Goal: Information Seeking & Learning: Find specific fact

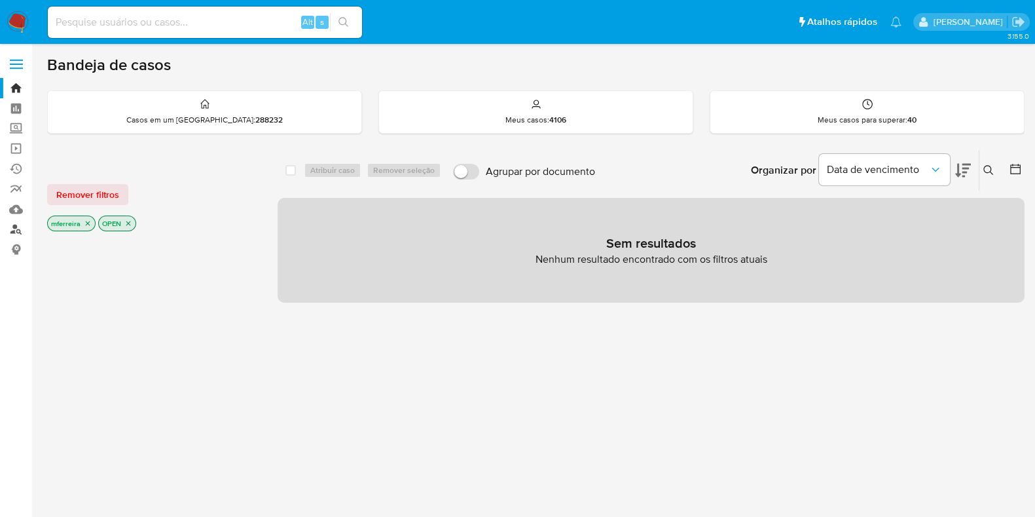
click at [16, 232] on link "Localizador de pessoas" at bounding box center [78, 229] width 156 height 20
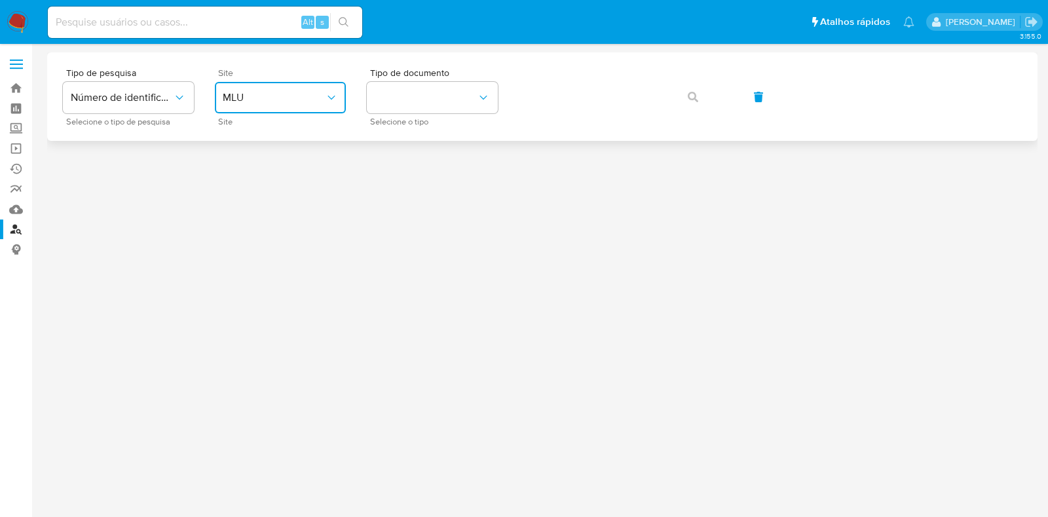
click at [278, 98] on span "MLU" at bounding box center [274, 97] width 102 height 13
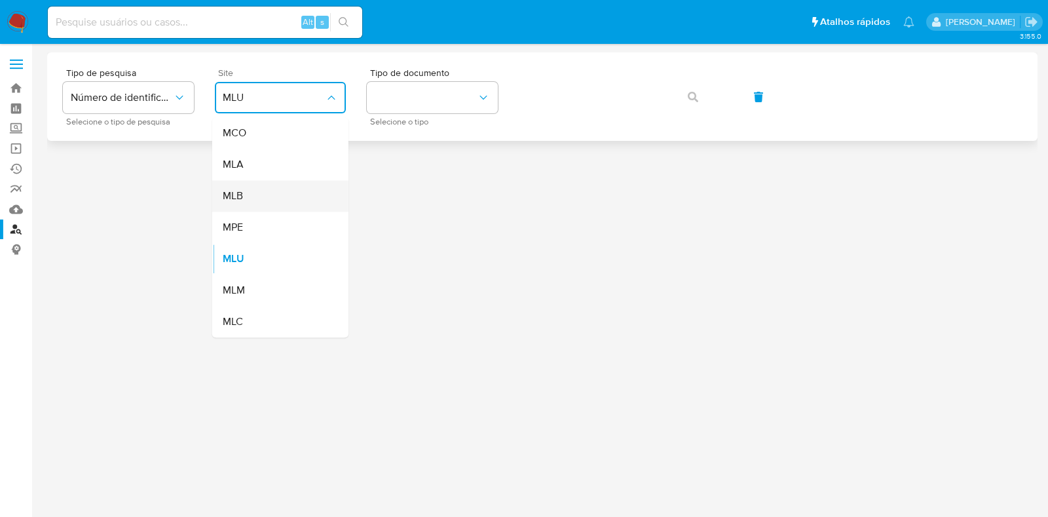
click at [259, 200] on div "MLB" at bounding box center [276, 195] width 107 height 31
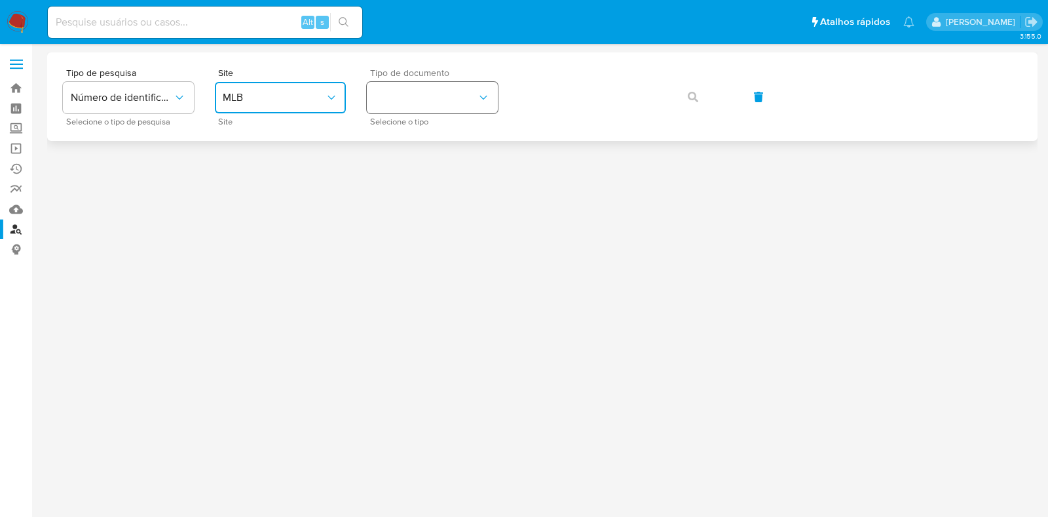
click at [412, 96] on button "identificationType" at bounding box center [432, 97] width 131 height 31
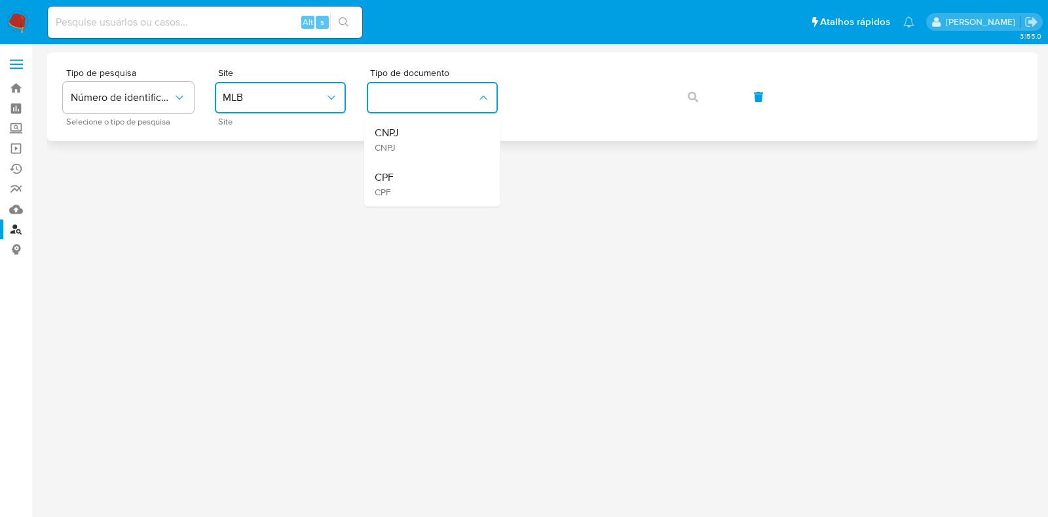
drag, startPoint x: 412, startPoint y: 137, endPoint x: 453, endPoint y: 126, distance: 42.7
click at [416, 134] on div "CNPJ CNPJ" at bounding box center [427, 139] width 107 height 45
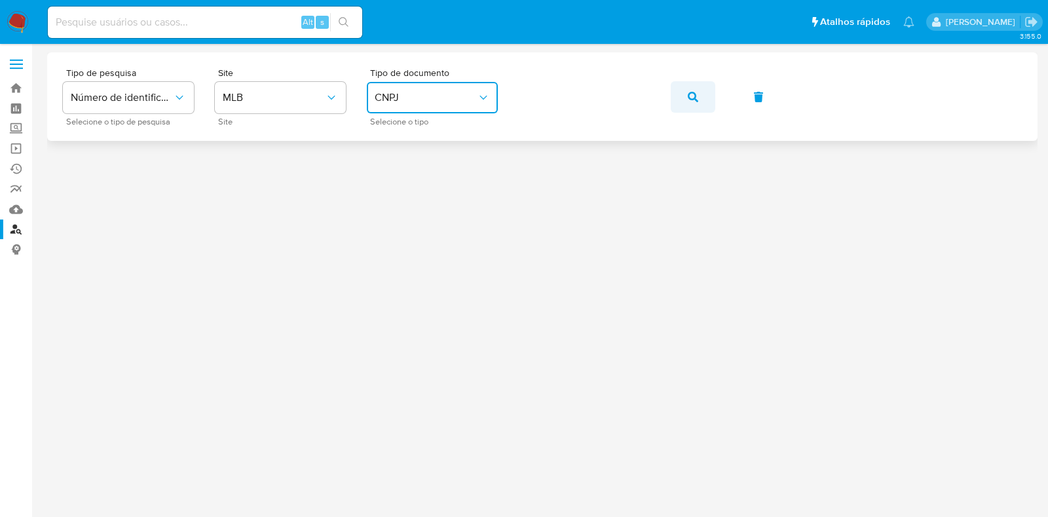
click at [710, 93] on button "button" at bounding box center [692, 96] width 45 height 31
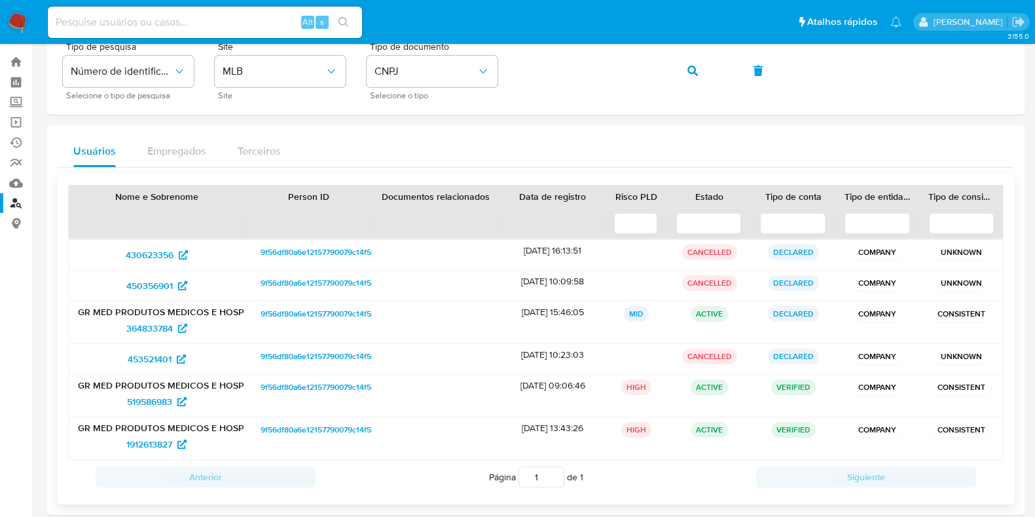
scroll to position [41, 0]
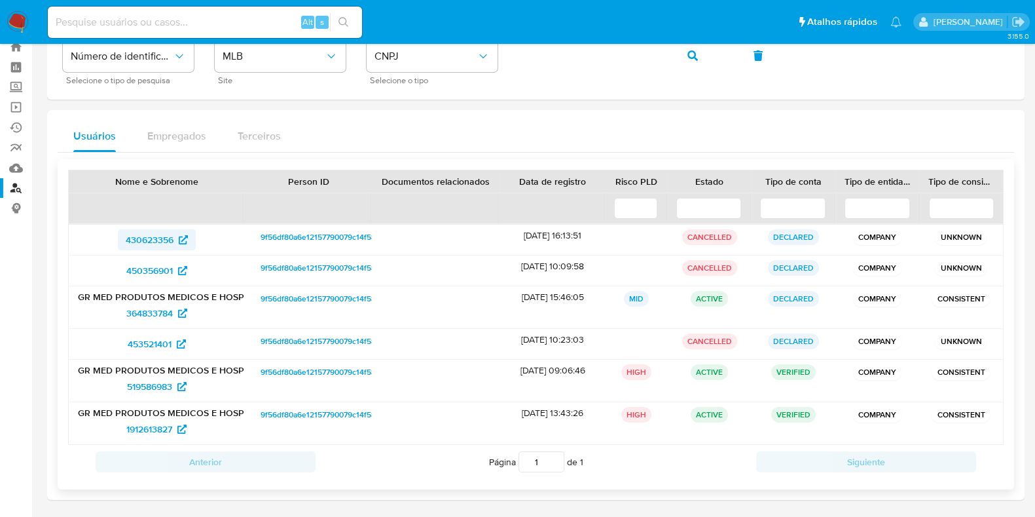
click at [162, 243] on span "430623356" at bounding box center [150, 239] width 48 height 21
click at [160, 267] on span "450356901" at bounding box center [149, 270] width 46 height 21
click at [155, 310] on span "364833784" at bounding box center [149, 312] width 46 height 21
click at [158, 344] on span "453521401" at bounding box center [150, 343] width 44 height 21
click at [147, 383] on span "519586983" at bounding box center [149, 386] width 45 height 21
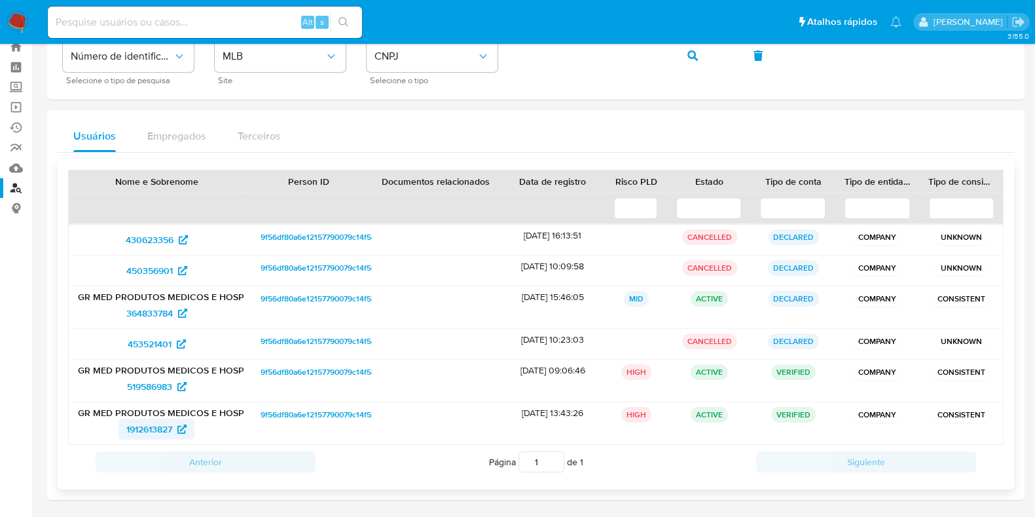
click at [147, 428] on span "1912613827" at bounding box center [149, 428] width 46 height 21
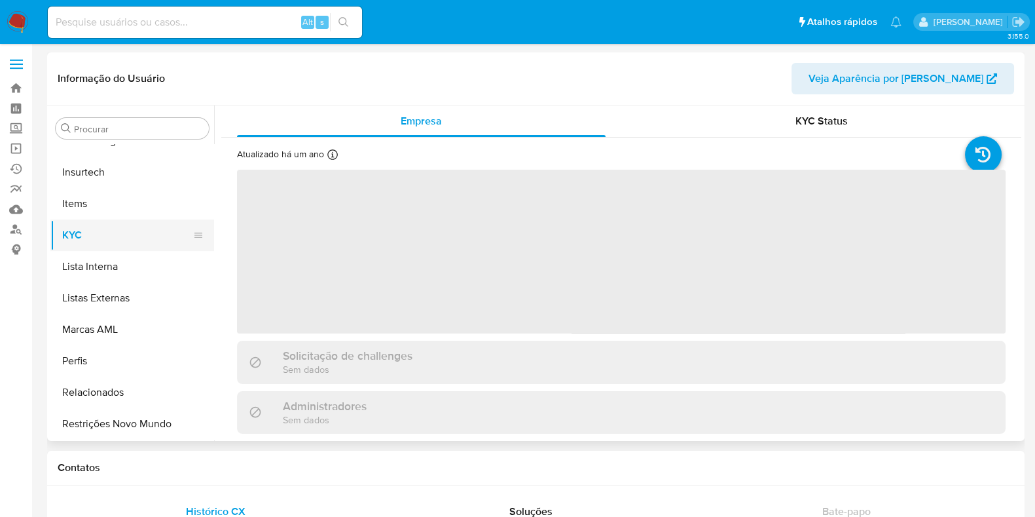
scroll to position [339, 0]
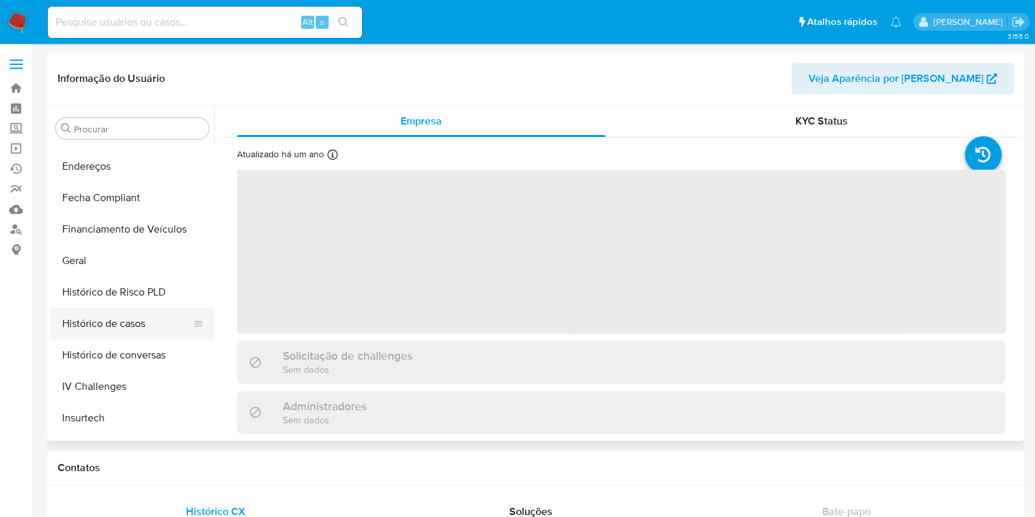
click at [115, 319] on button "Histórico de casos" at bounding box center [126, 323] width 153 height 31
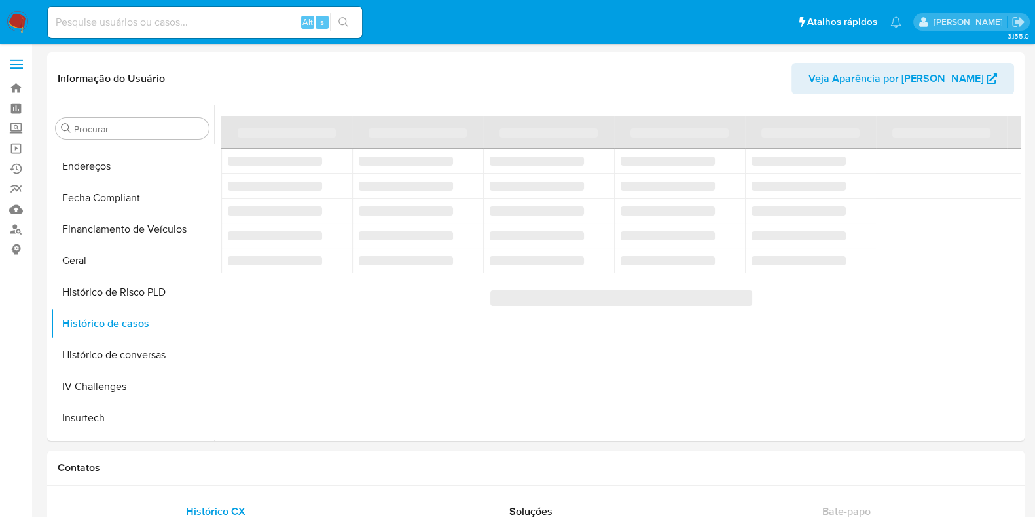
select select "10"
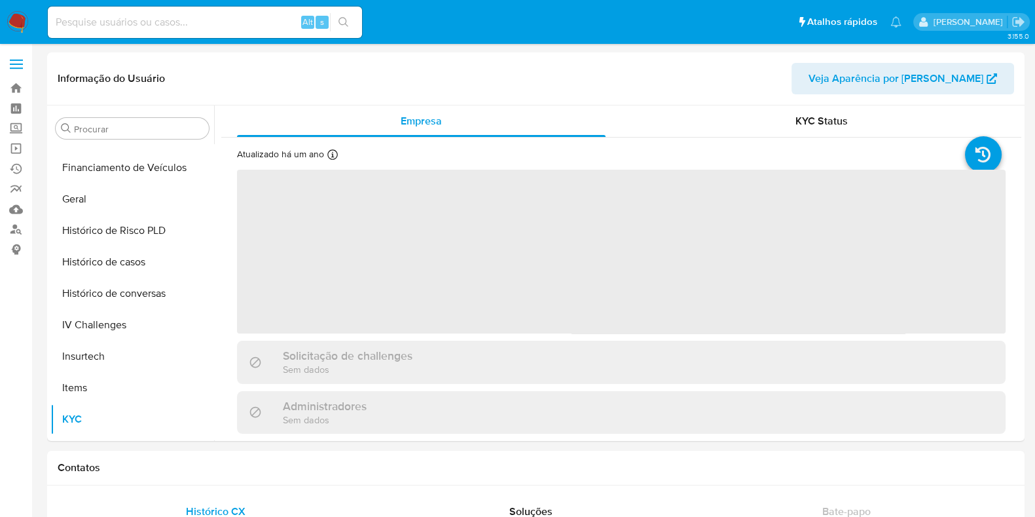
scroll to position [548, 0]
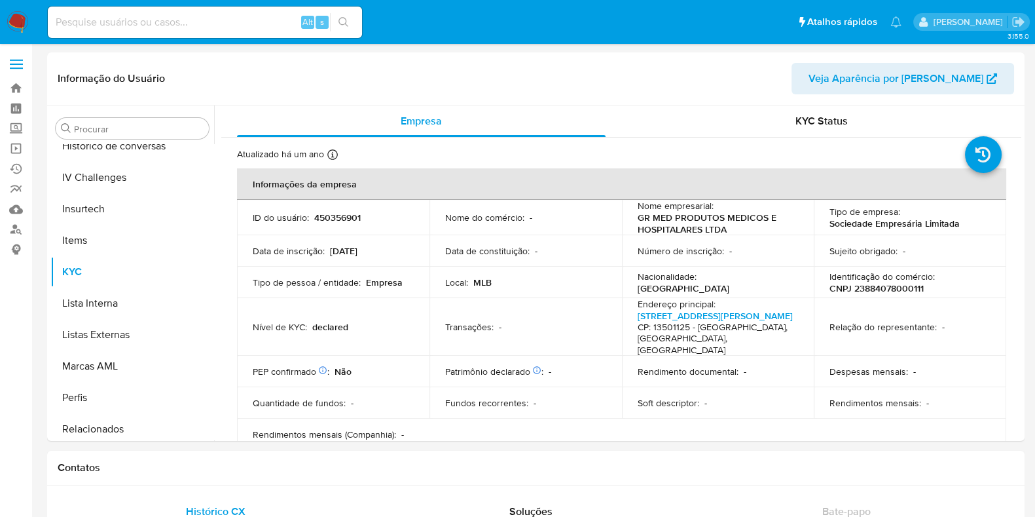
select select "10"
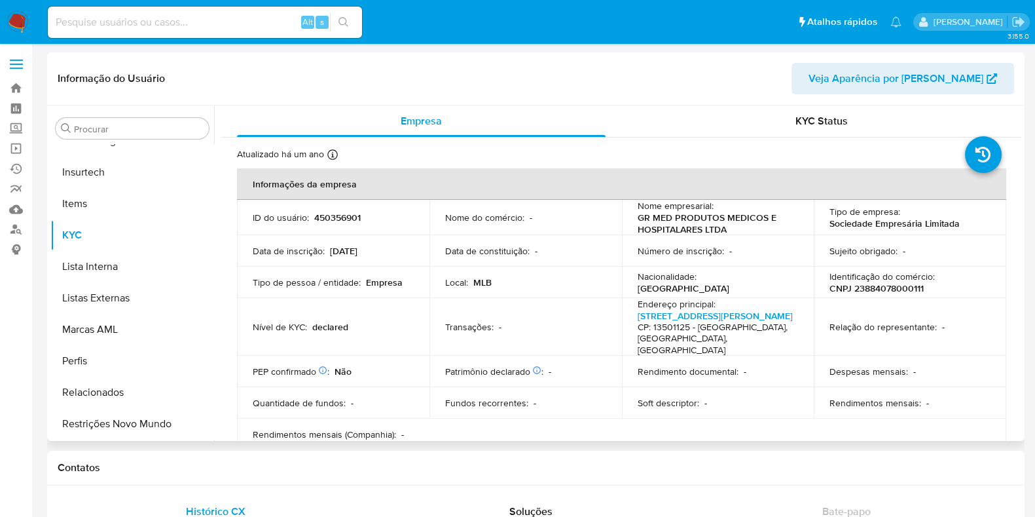
scroll to position [339, 0]
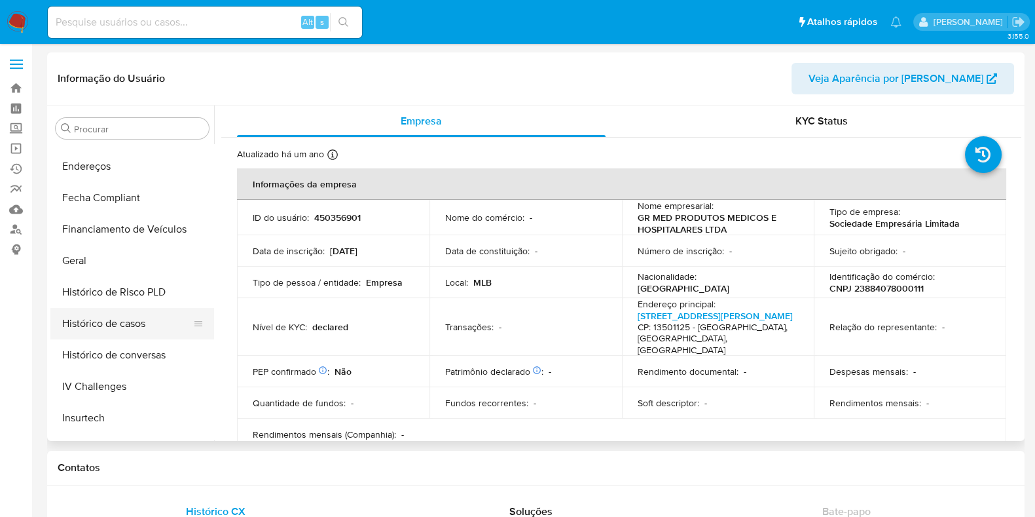
click at [158, 327] on button "Histórico de casos" at bounding box center [126, 323] width 153 height 31
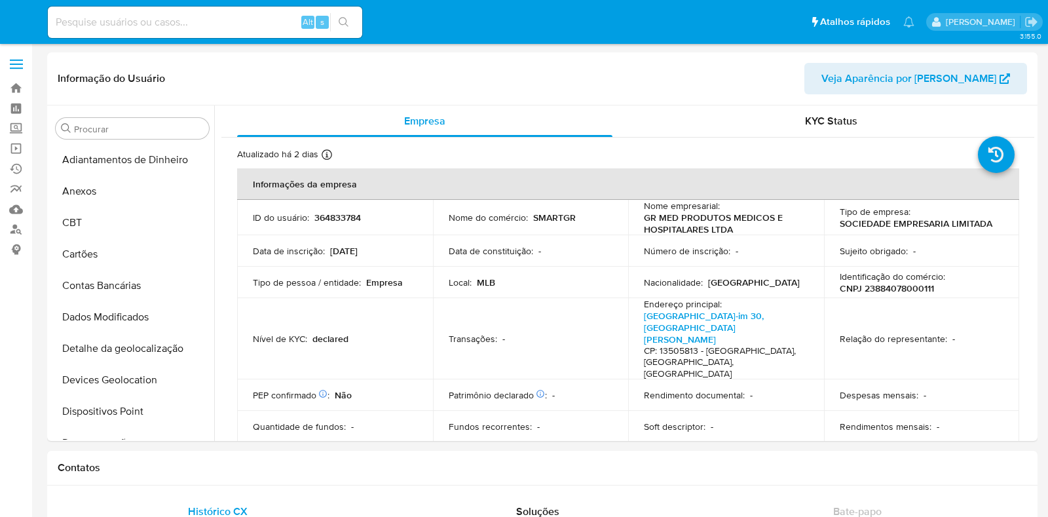
select select "10"
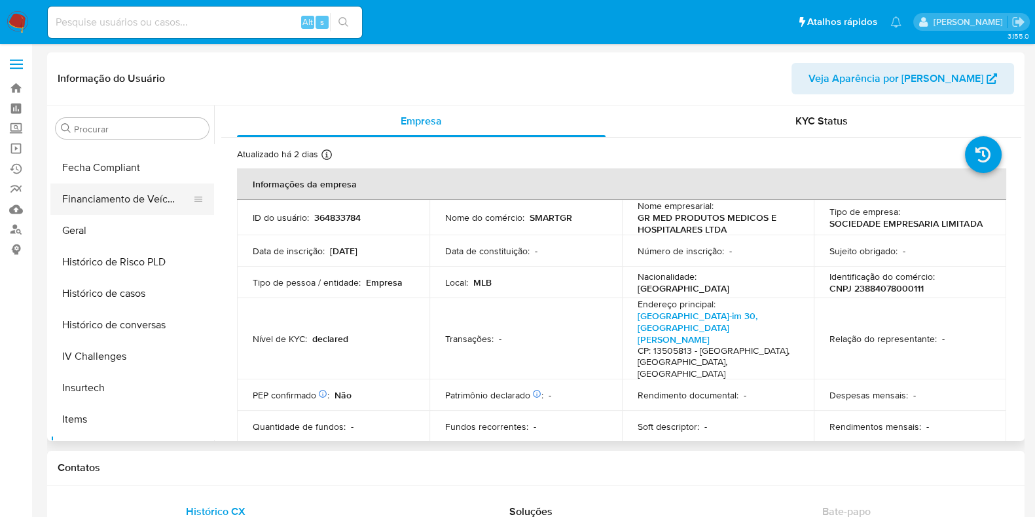
scroll to position [257, 0]
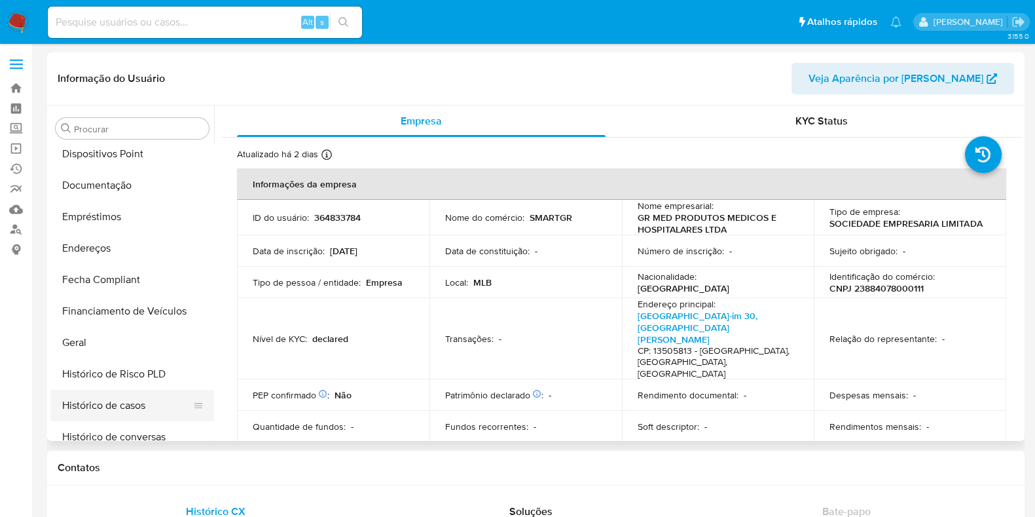
click at [141, 407] on button "Histórico de casos" at bounding box center [126, 405] width 153 height 31
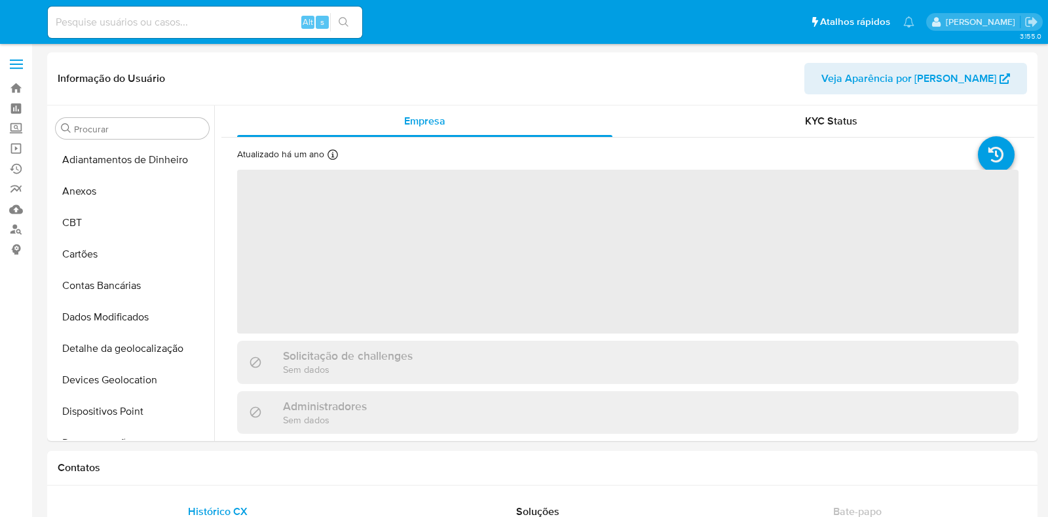
select select "10"
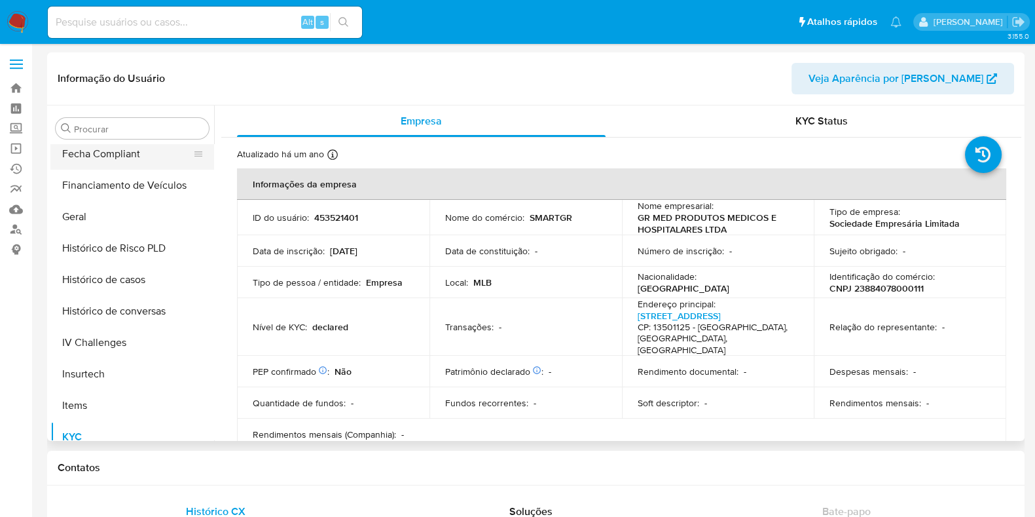
scroll to position [257, 0]
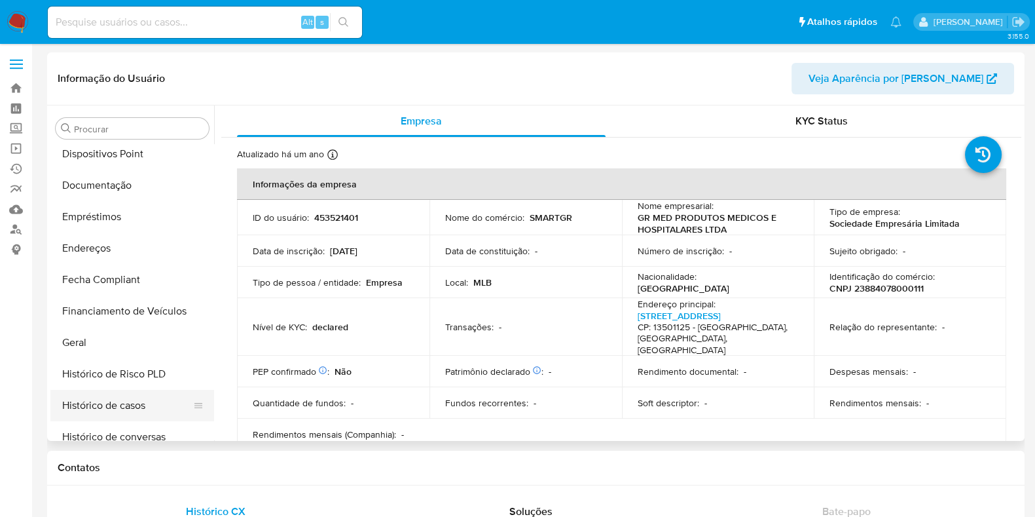
click at [145, 401] on button "Histórico de casos" at bounding box center [126, 405] width 153 height 31
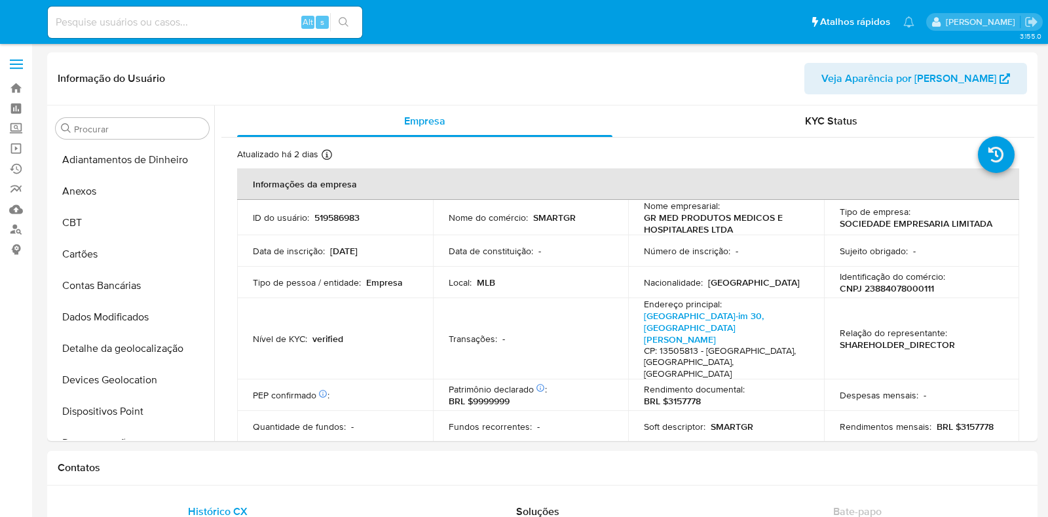
select select "10"
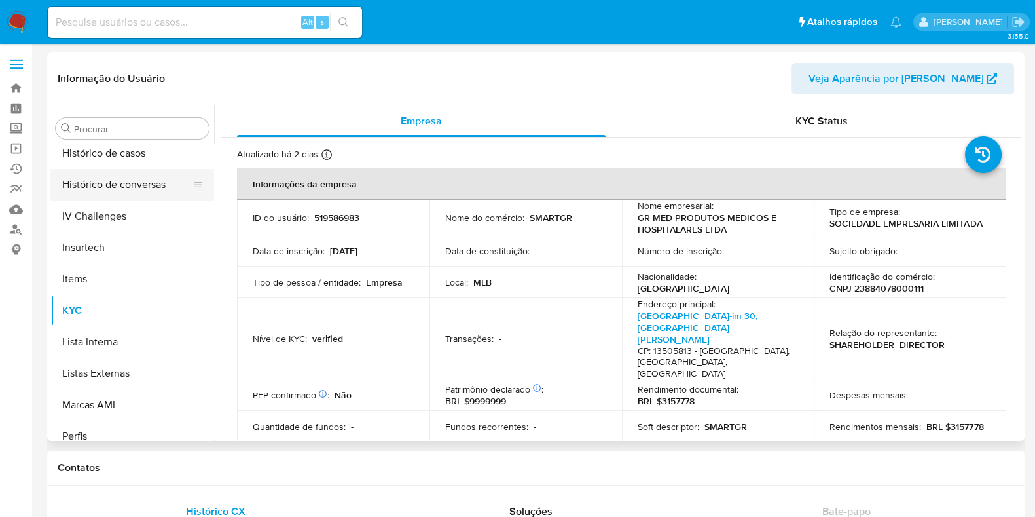
scroll to position [421, 0]
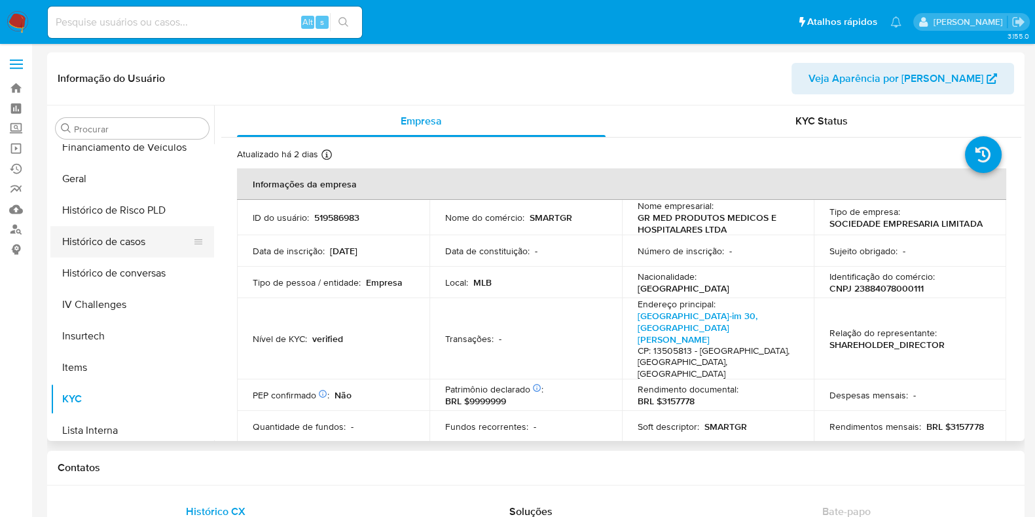
click at [118, 247] on button "Histórico de casos" at bounding box center [126, 241] width 153 height 31
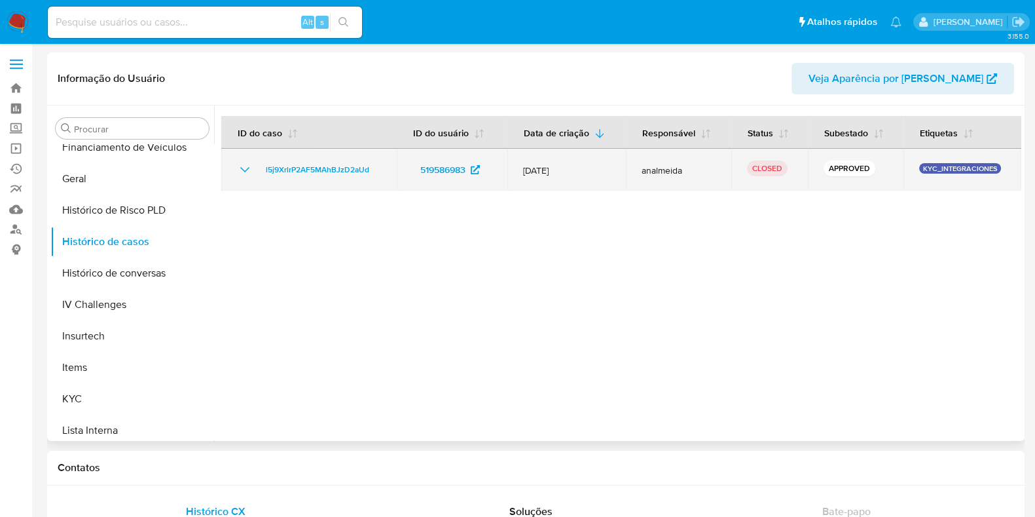
click at [249, 167] on icon "Mostrar/Ocultar" at bounding box center [245, 170] width 16 height 16
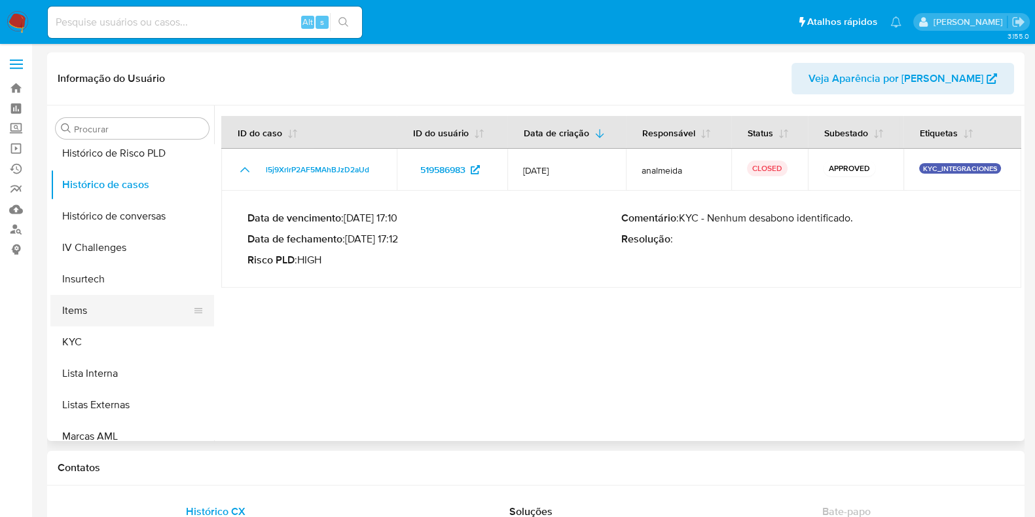
scroll to position [503, 0]
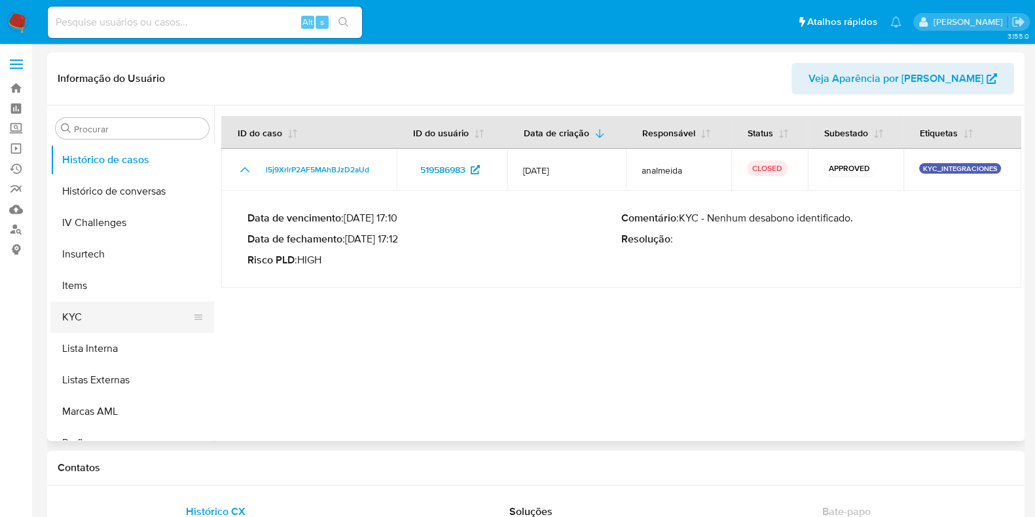
click at [119, 307] on button "KYC" at bounding box center [126, 316] width 153 height 31
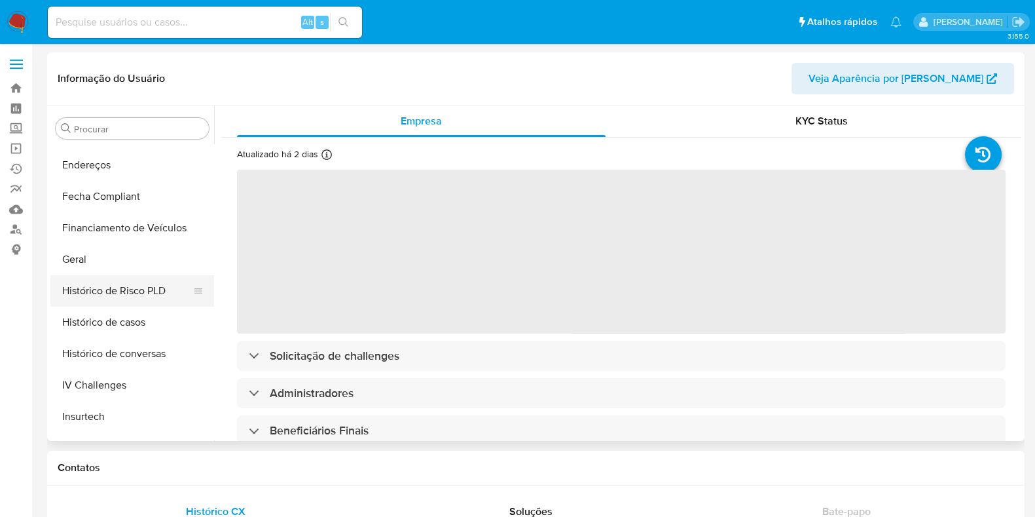
scroll to position [339, 0]
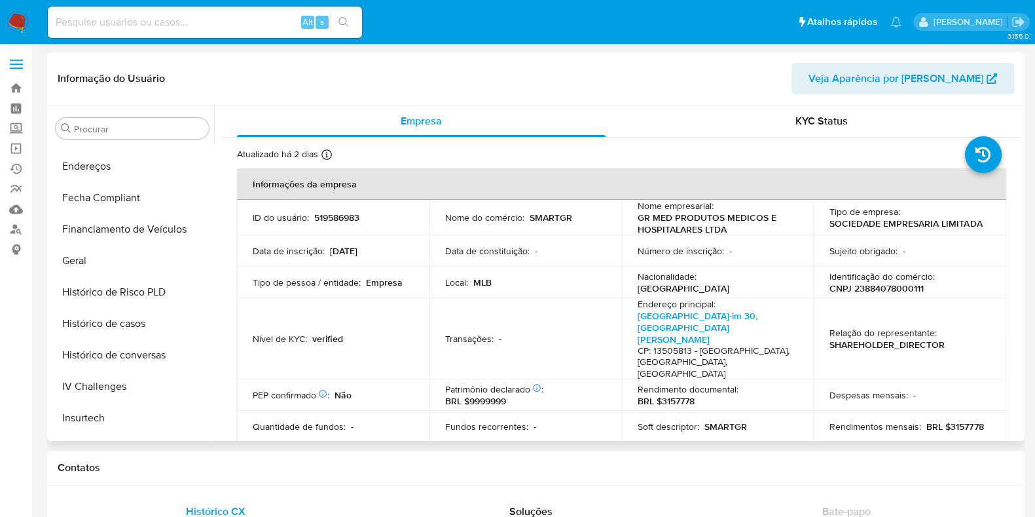
click at [888, 289] on p "CNPJ 23884078000111" at bounding box center [876, 288] width 94 height 12
copy p "23884078000111"
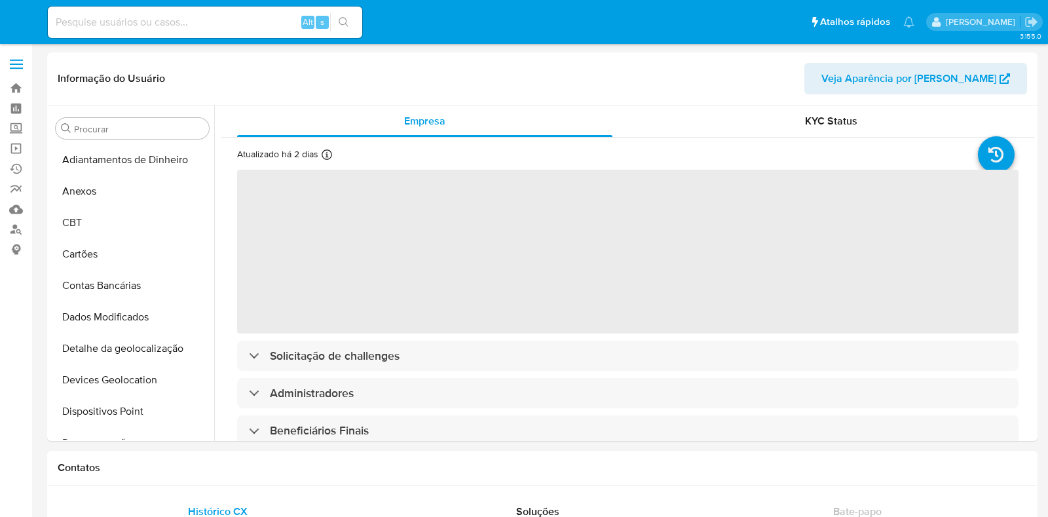
select select "10"
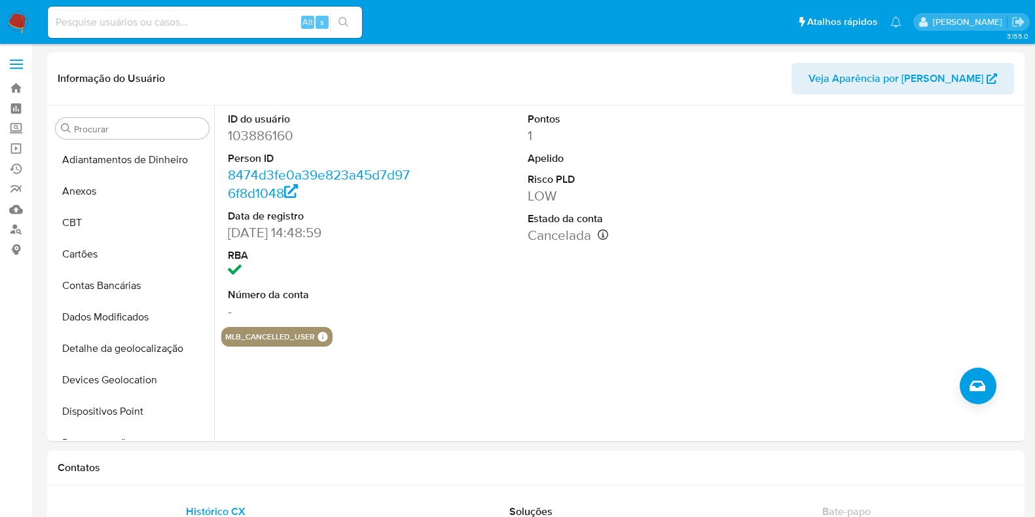
select select "10"
